Goal: Task Accomplishment & Management: Complete application form

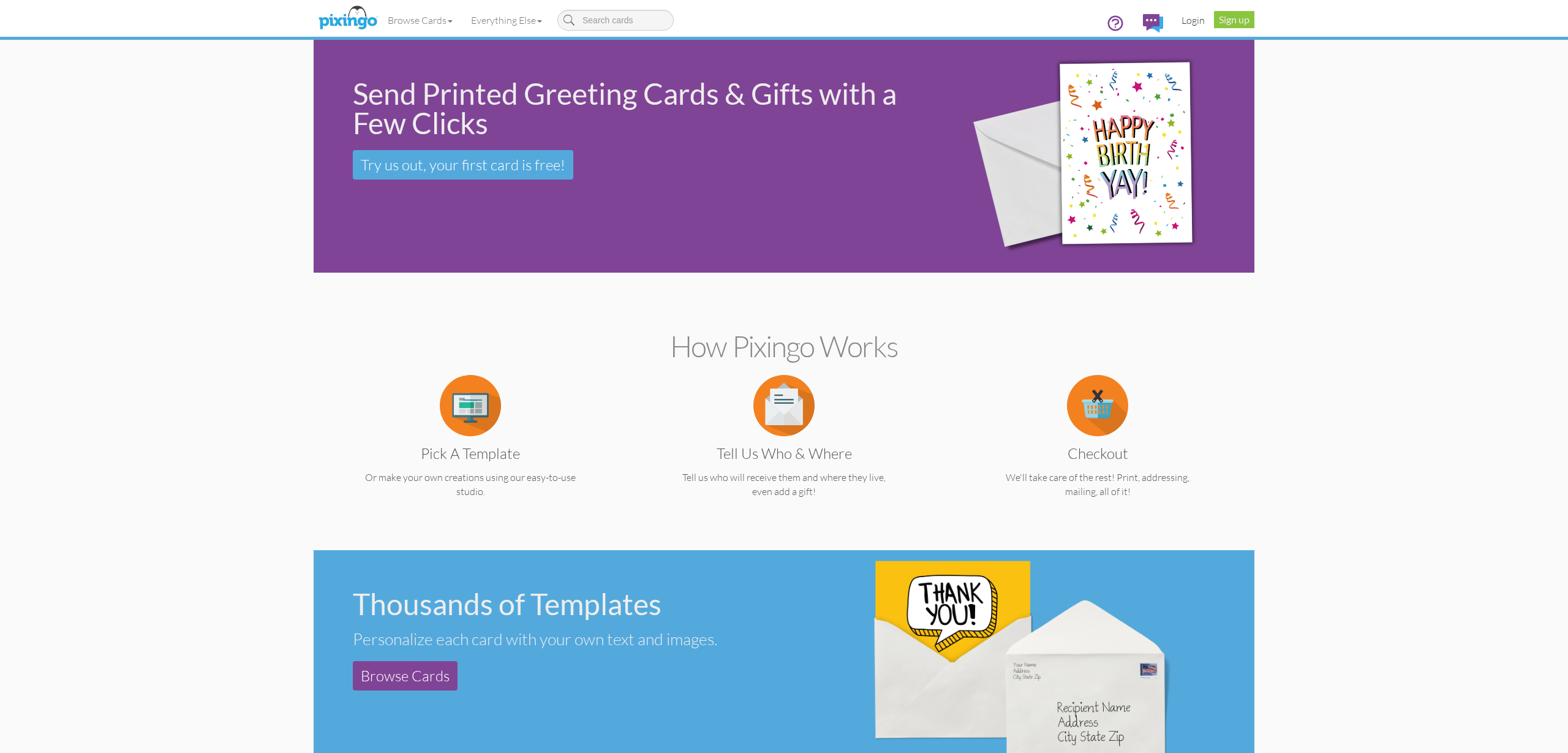
click at [1201, 20] on link "Login" at bounding box center [1192, 20] width 42 height 30
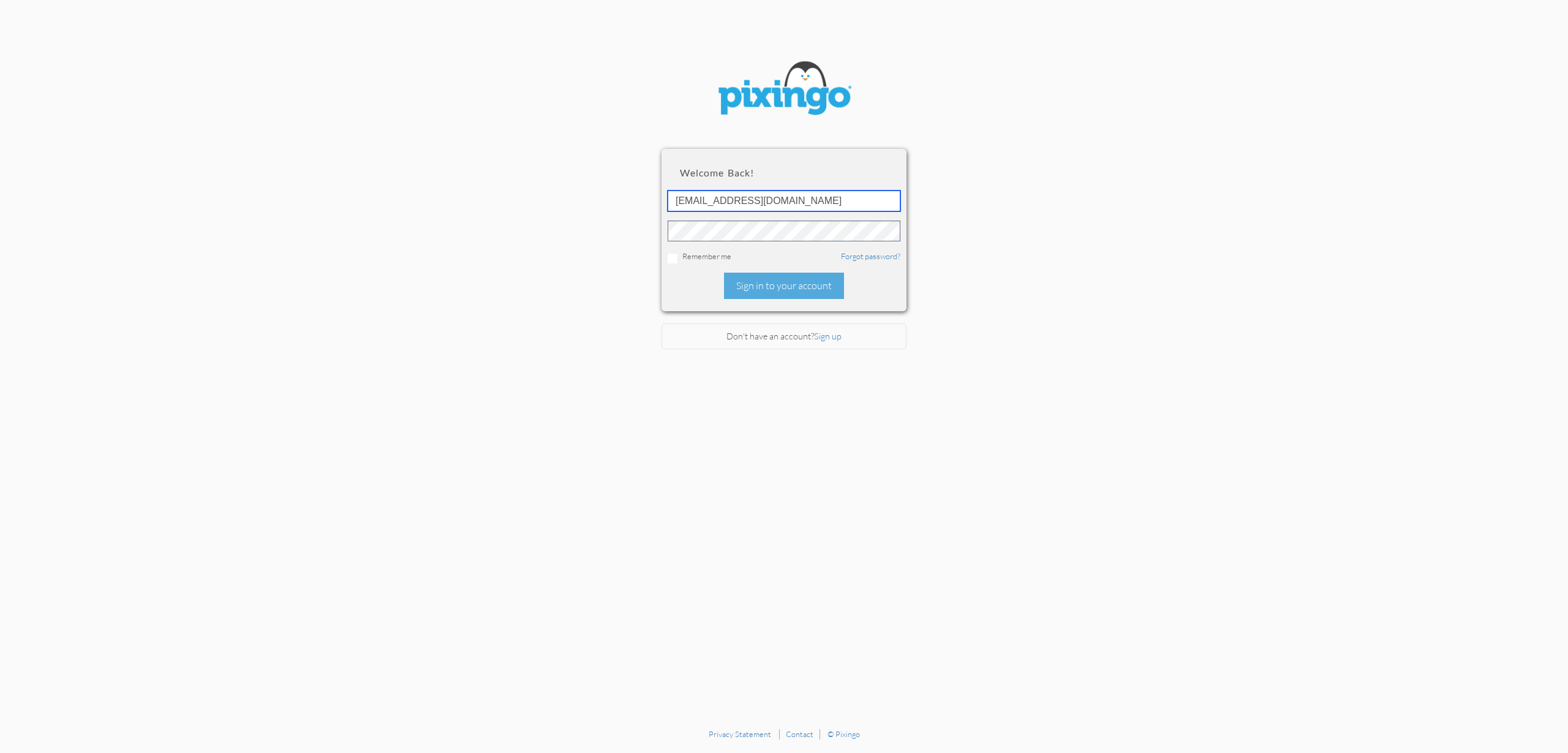
type input "accounting@reeut.com"
click at [770, 297] on div "Welcome back! accounting@reeut.com Remember me Forgot password? Sign in to your…" at bounding box center [783, 229] width 245 height 161
click at [766, 288] on div "Sign in to your account" at bounding box center [784, 286] width 120 height 27
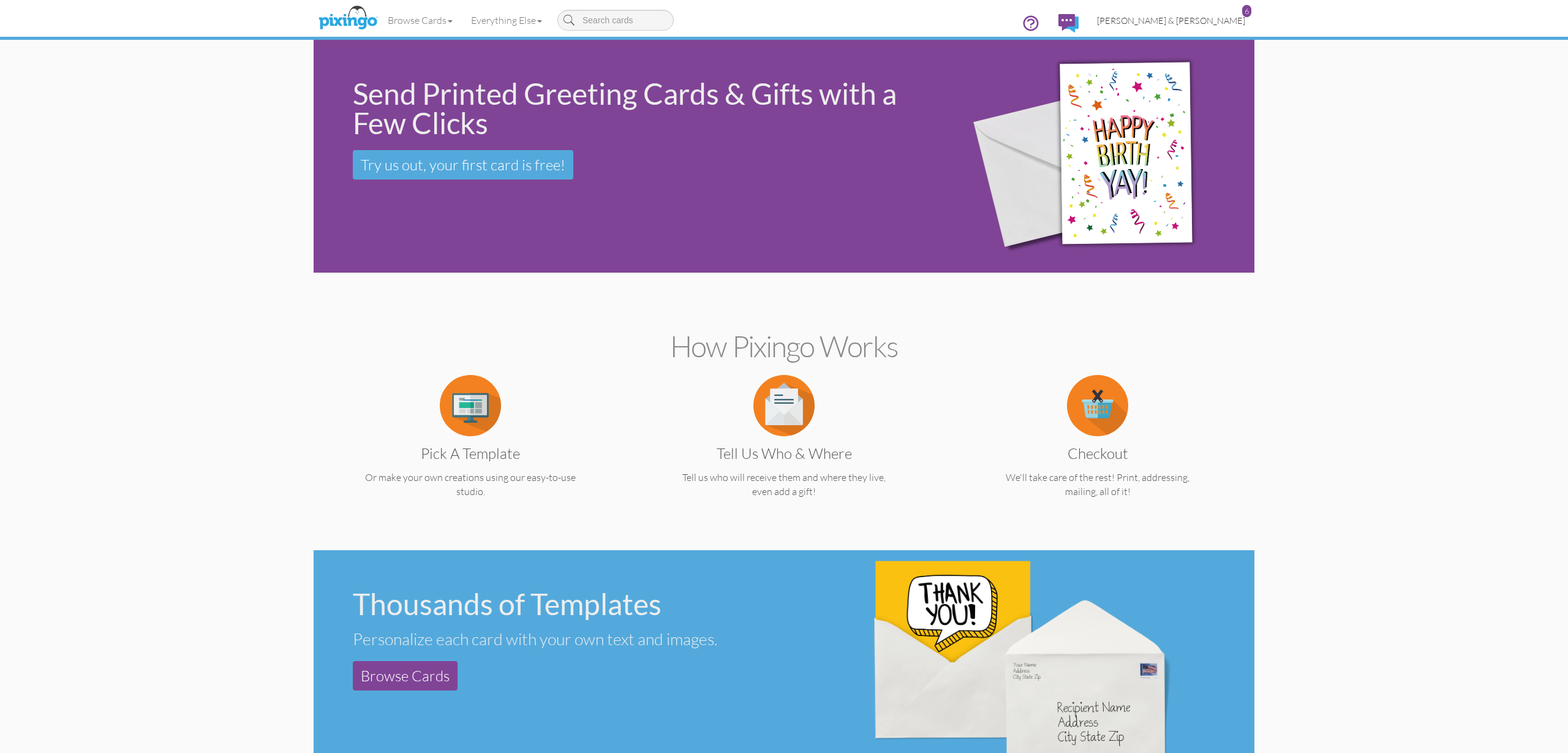
click at [1203, 17] on span "[PERSON_NAME] & [PERSON_NAME]" at bounding box center [1171, 20] width 148 height 11
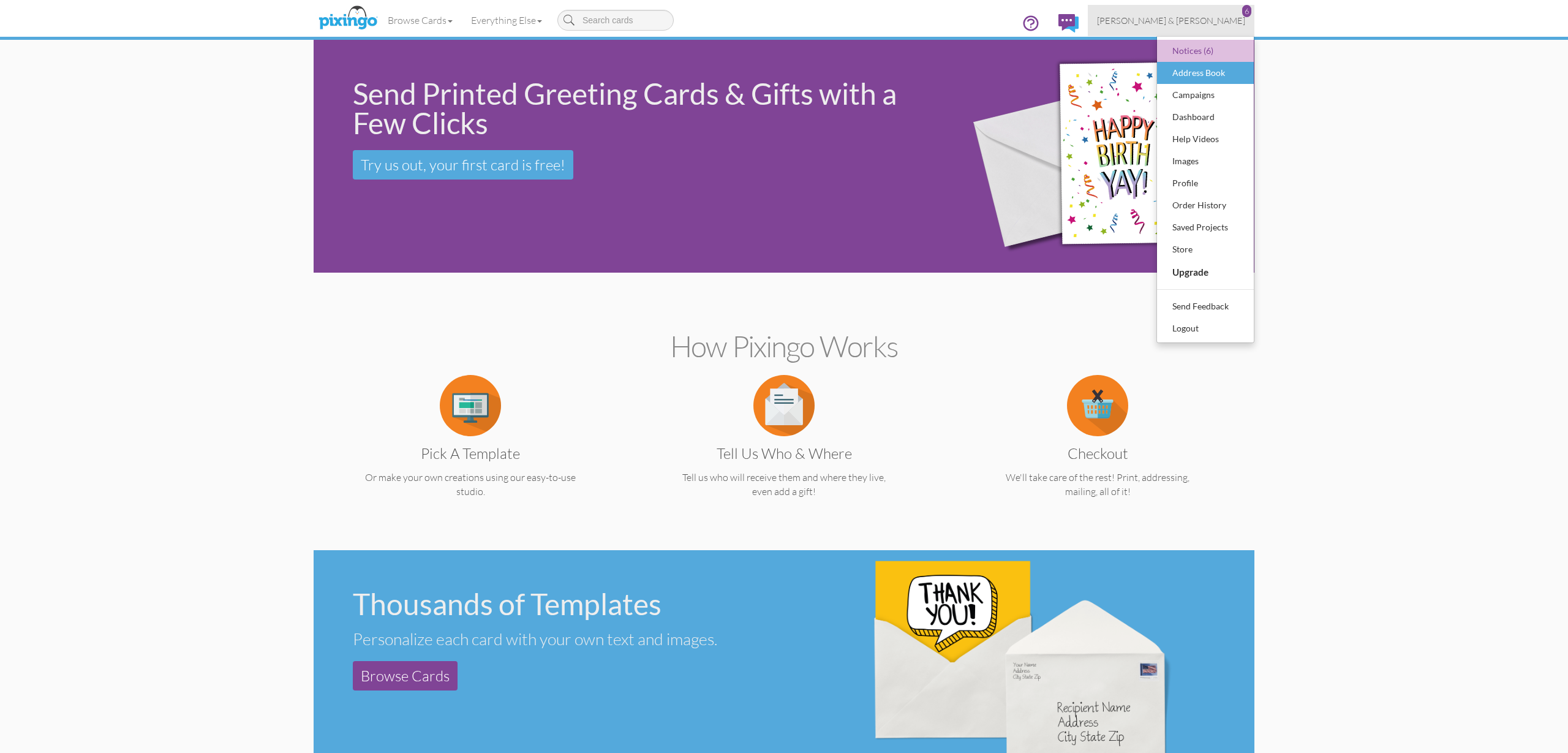
click at [1195, 74] on div "Address Book" at bounding box center [1204, 73] width 72 height 18
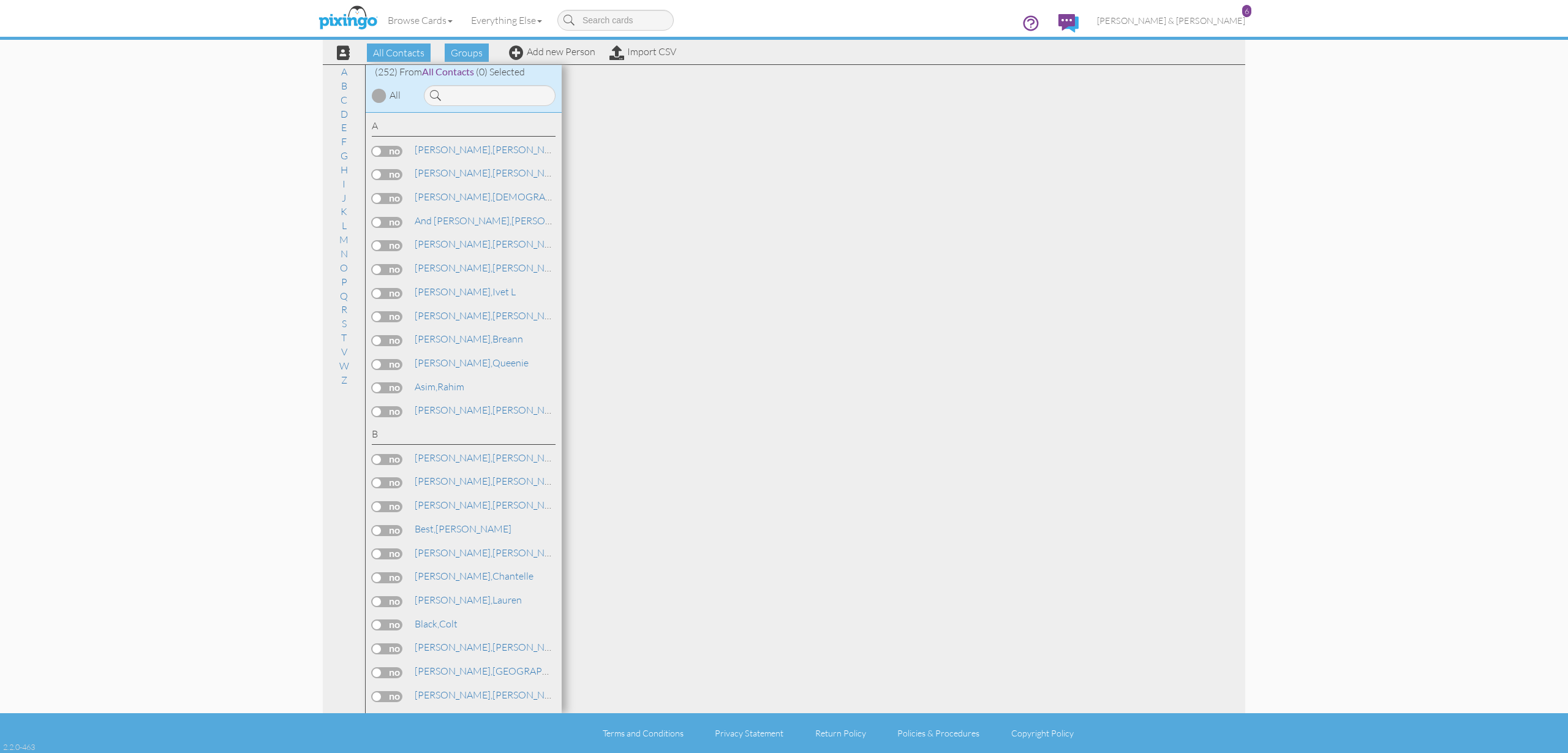
click at [555, 62] on div "All Contacts Groups Add new Person Import CSV" at bounding box center [502, 52] width 355 height 21
click at [557, 51] on link "Add new Person" at bounding box center [552, 52] width 86 height 12
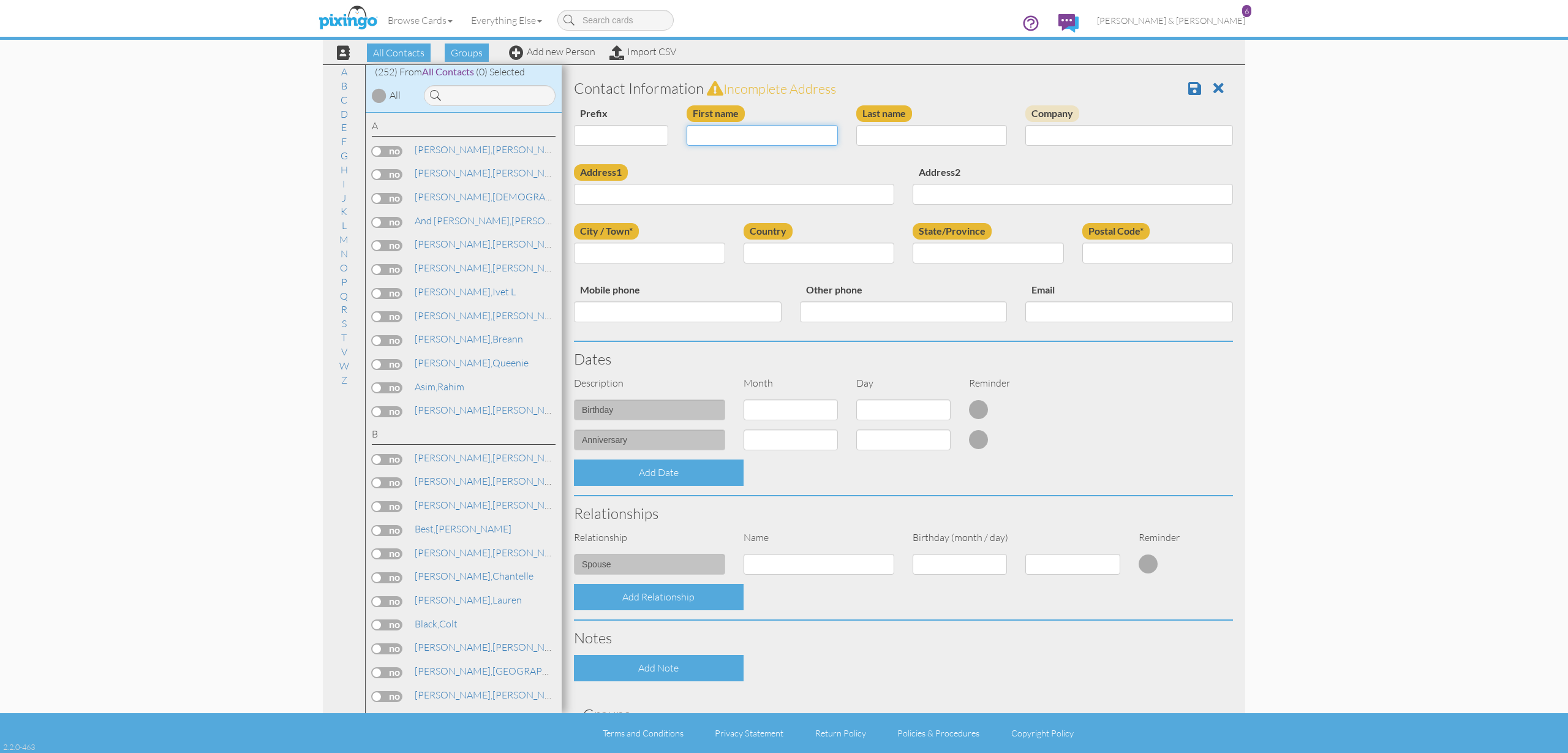
click at [798, 136] on input "First name" at bounding box center [762, 135] width 151 height 20
type input "[PERSON_NAME]"
type input "Ivins"
paste input "4728 S. 4225 W"
type input "4728 S. 4225 W"
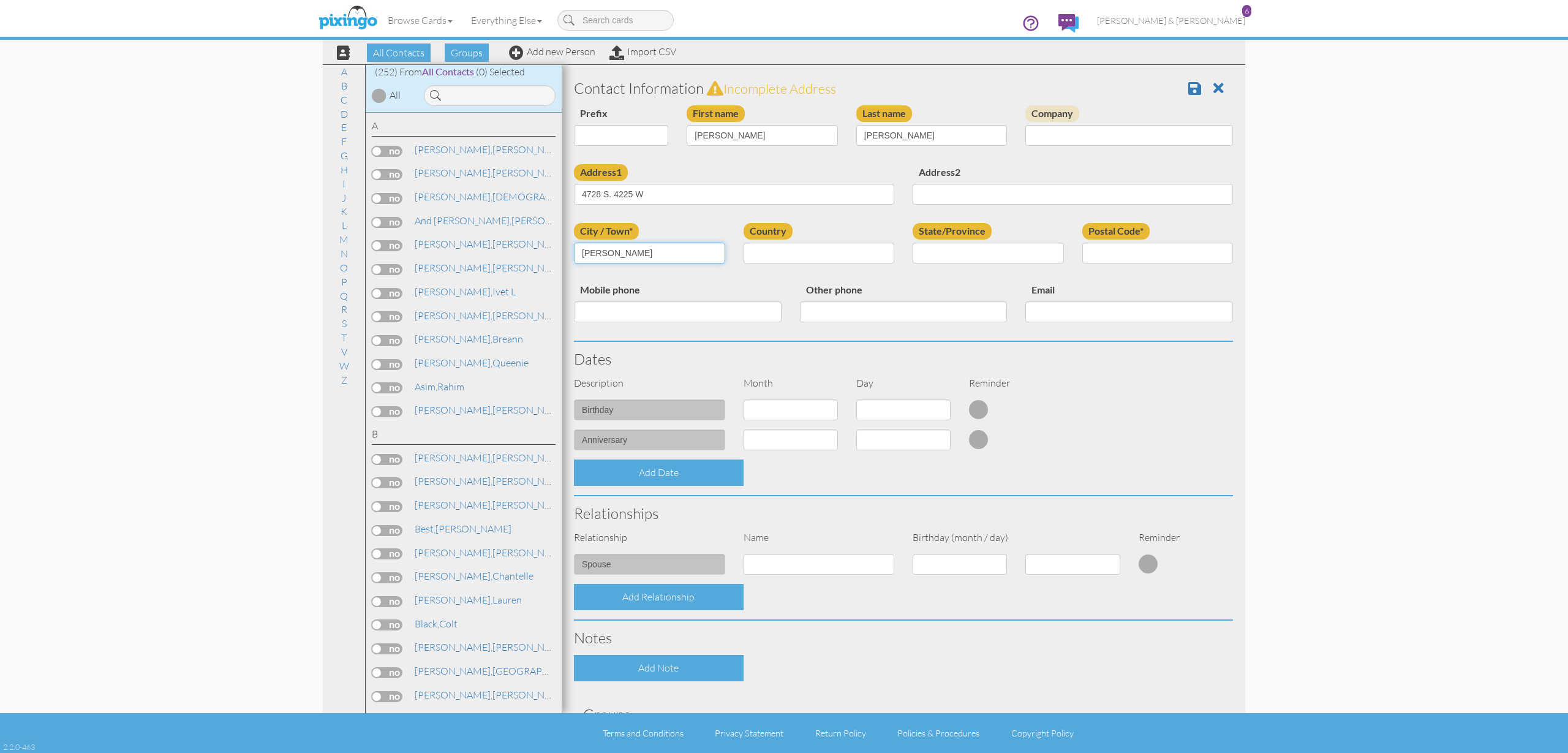
type input "Roy"
select select "object:1551"
select select "object:1850"
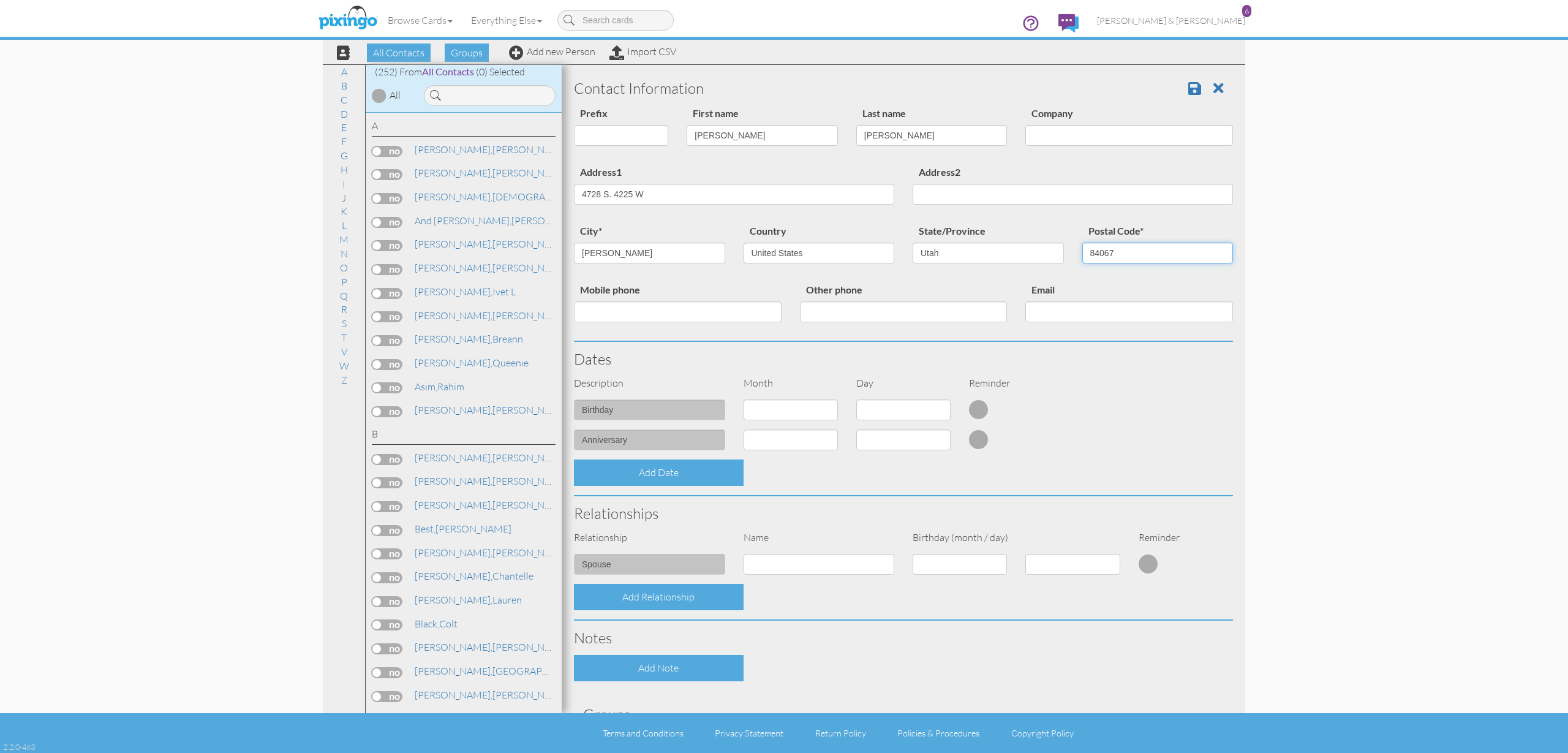
type input "84067"
select select "object:1548"
select select "number:1"
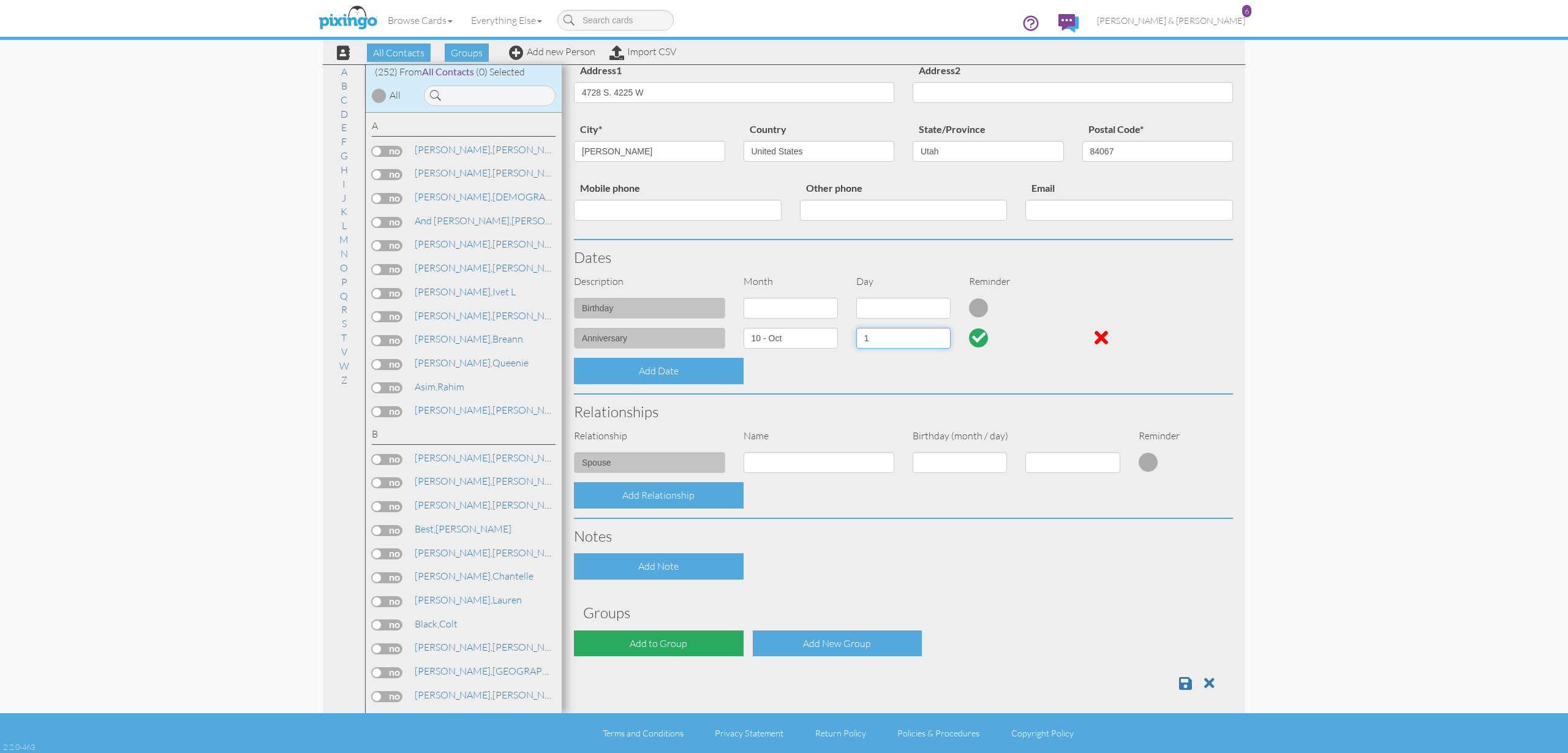
scroll to position [101, 0]
click at [664, 641] on div "Add to Group" at bounding box center [659, 644] width 170 height 27
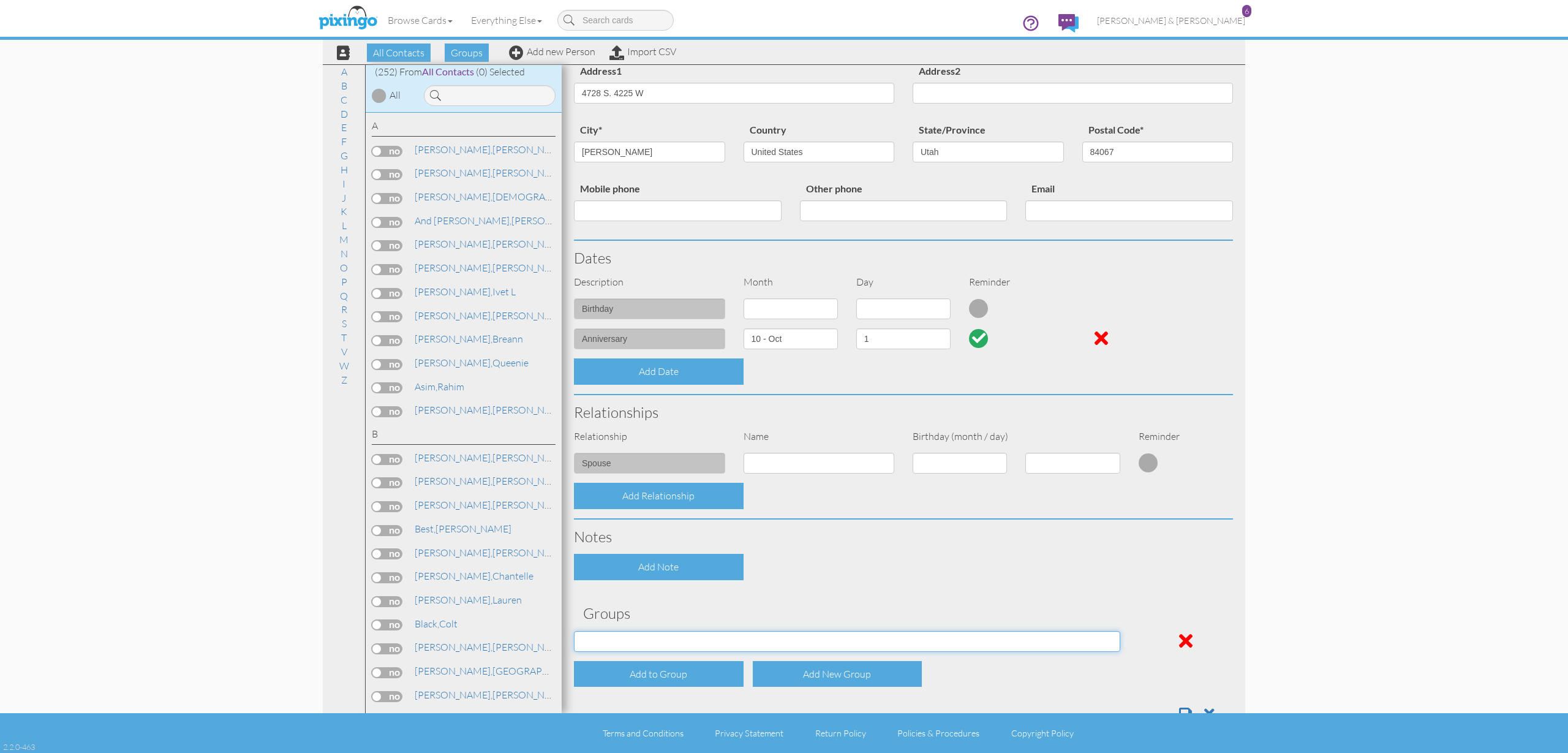
select select "object:1861"
click at [798, 577] on div "Contact Information Prefix Dr. Mr. Mrs. First name Kevin Last name Ivins Compan…" at bounding box center [904, 350] width 659 height 761
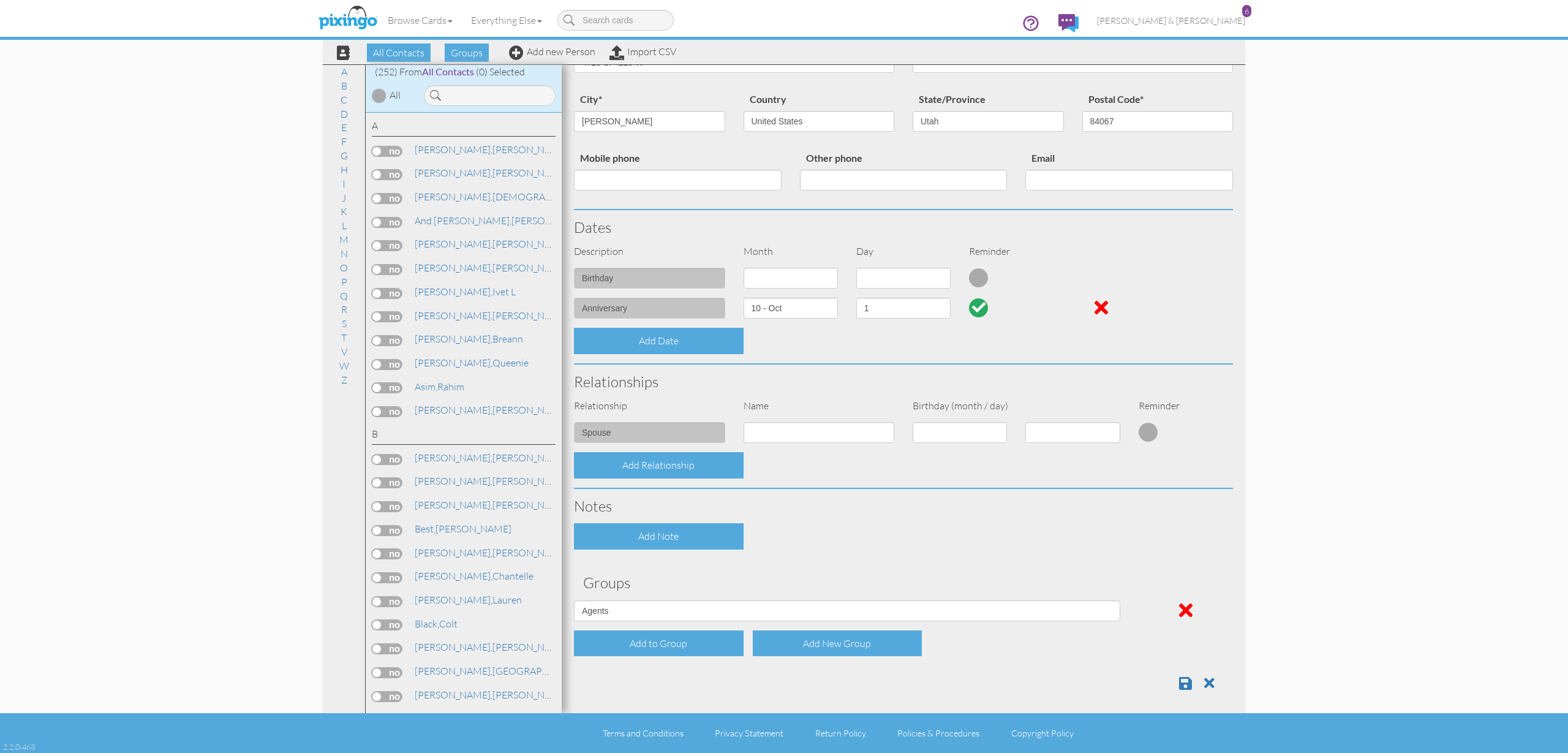
scroll to position [131, 0]
click at [1185, 676] on span at bounding box center [1185, 683] width 13 height 14
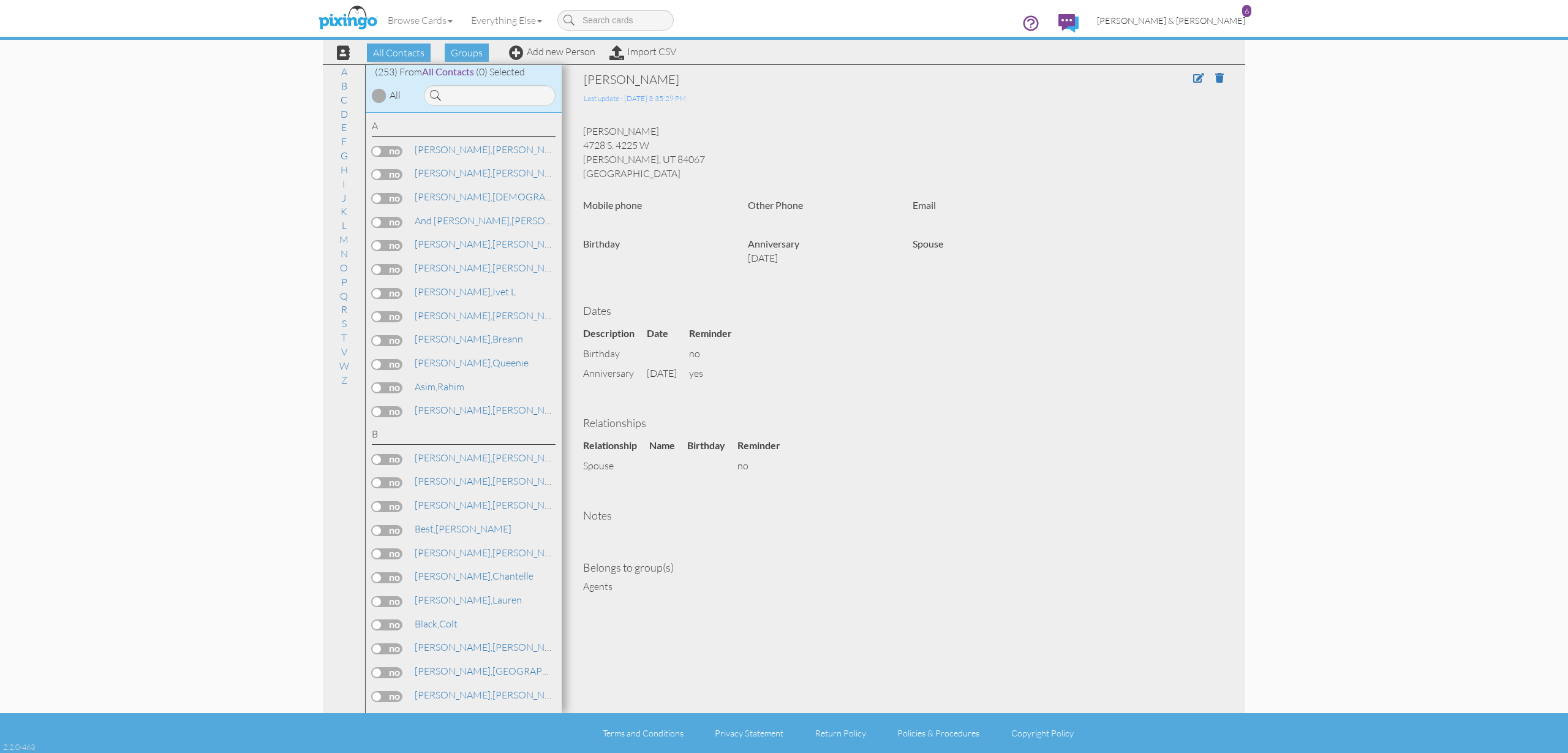
click at [1207, 23] on span "[PERSON_NAME] & [PERSON_NAME]" at bounding box center [1171, 20] width 148 height 11
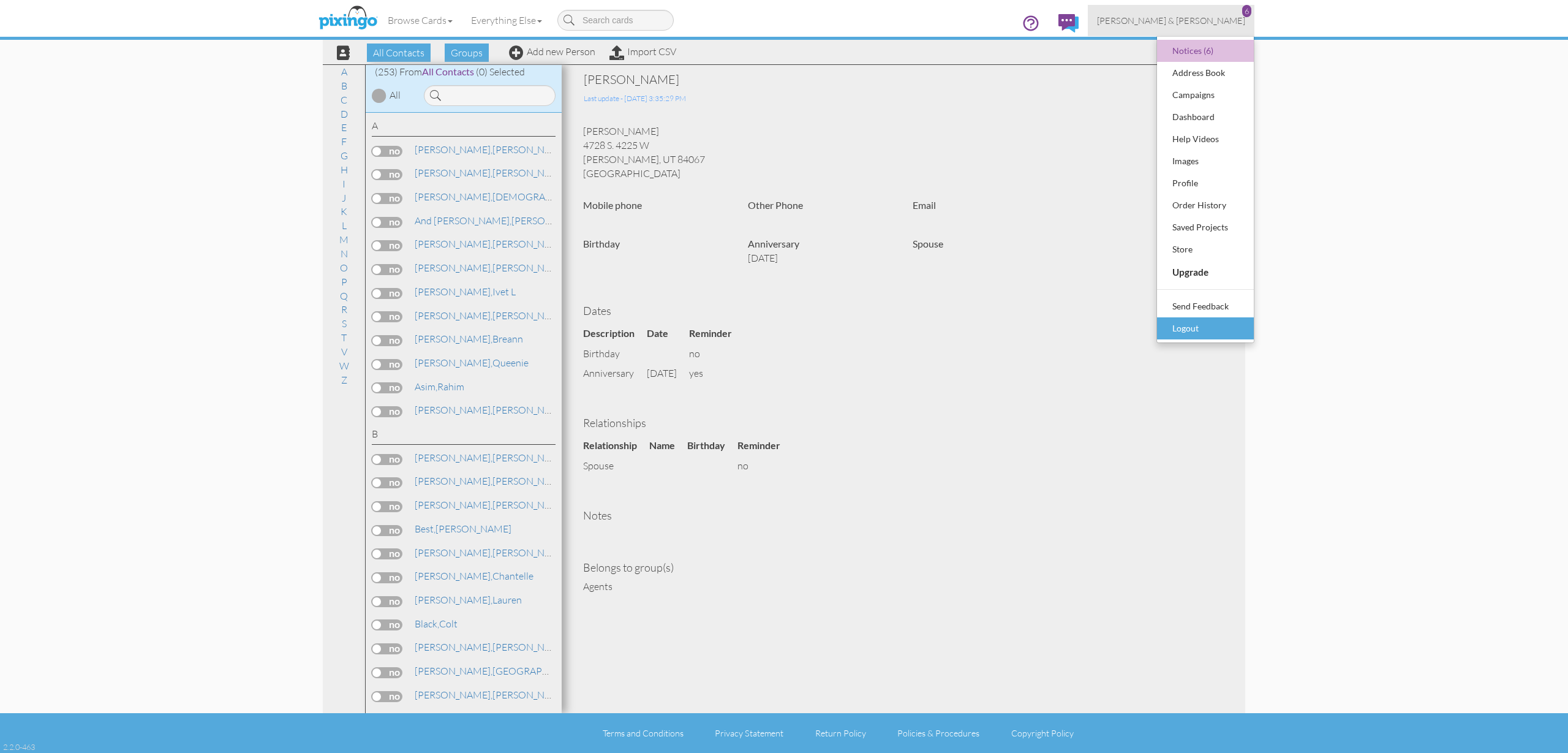
click at [1203, 328] on div "Logout" at bounding box center [1204, 328] width 72 height 18
